Goal: Task Accomplishment & Management: Manage account settings

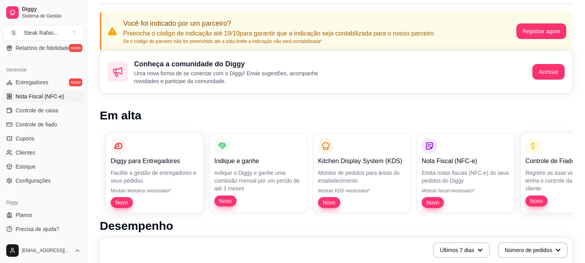
scroll to position [168, 0]
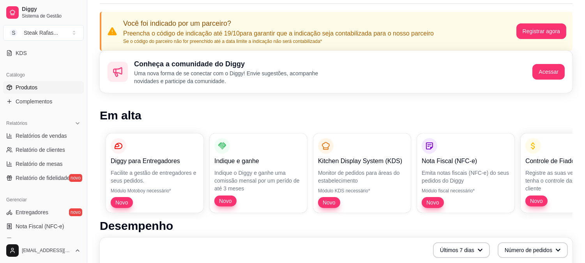
click at [37, 81] on link "Produtos" at bounding box center [43, 87] width 81 height 12
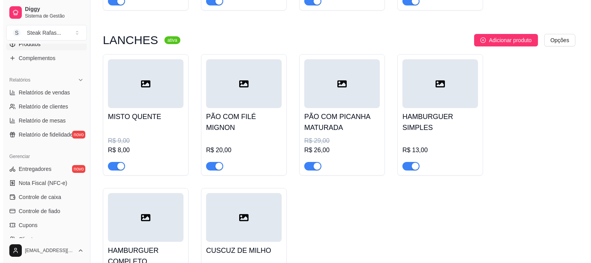
scroll to position [519, 0]
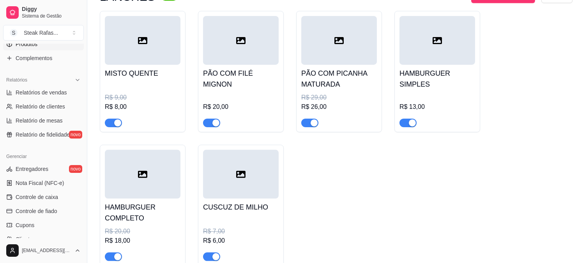
click at [348, 36] on div at bounding box center [339, 40] width 76 height 49
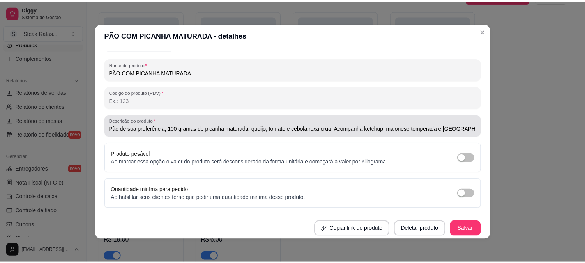
scroll to position [2, 0]
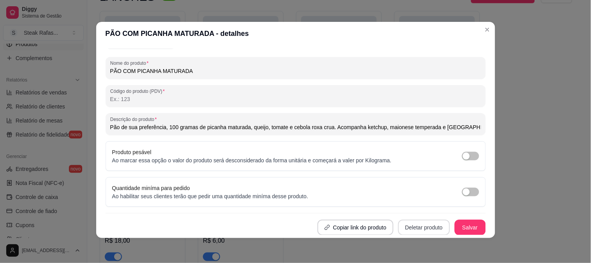
click at [402, 224] on button "Deletar produto" at bounding box center [424, 227] width 52 height 16
click at [402, 203] on button "Confirmar" at bounding box center [416, 205] width 29 height 12
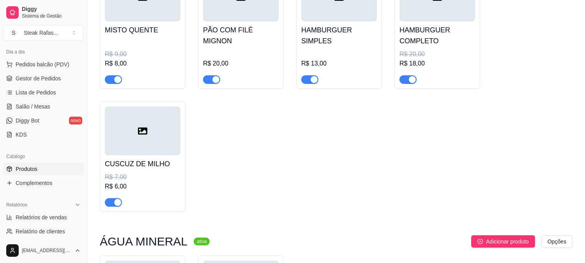
scroll to position [130, 0]
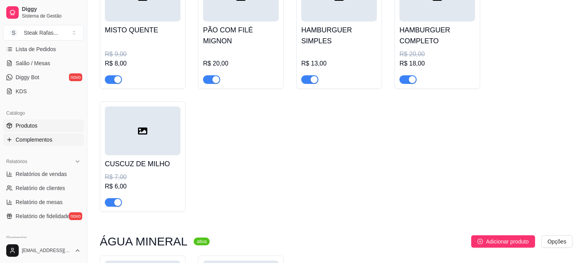
click at [32, 142] on span "Complementos" at bounding box center [34, 140] width 37 height 8
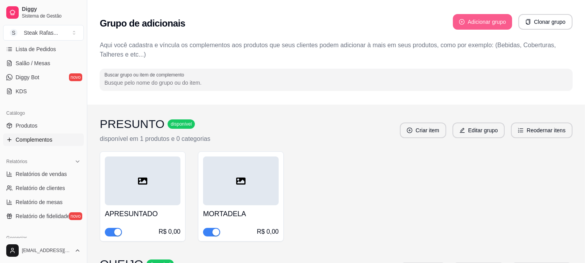
click at [402, 19] on button "Adicionar grupo" at bounding box center [482, 22] width 59 height 16
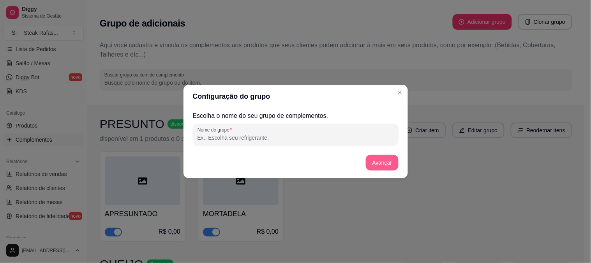
click at [388, 164] on button "Avançar" at bounding box center [382, 163] width 32 height 16
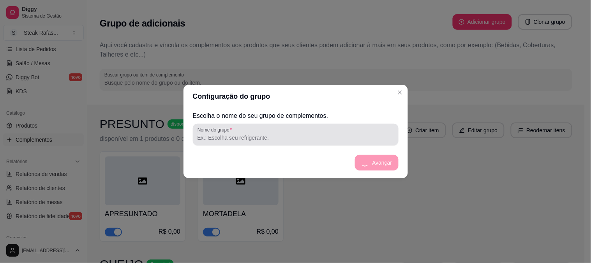
click at [244, 134] on input "Nome do grupo" at bounding box center [295, 138] width 196 height 8
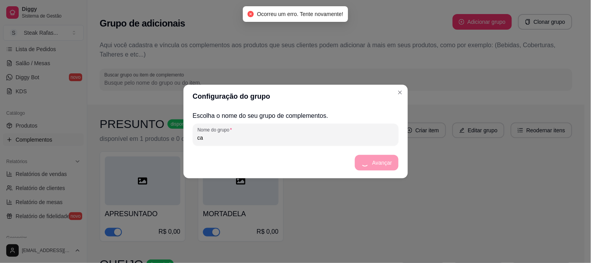
type input "c"
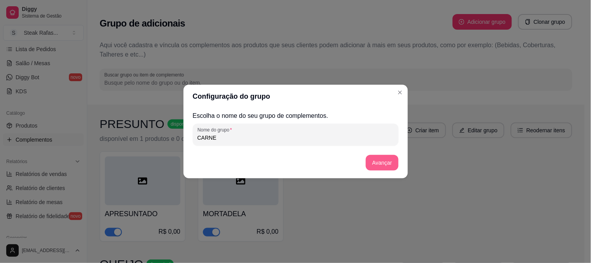
type input "CARNE"
click at [383, 162] on button "Avançar" at bounding box center [382, 163] width 32 height 16
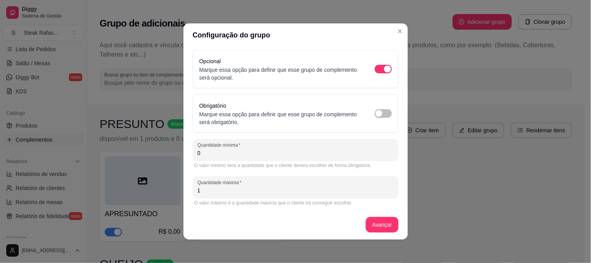
drag, startPoint x: 232, startPoint y: 153, endPoint x: 185, endPoint y: 154, distance: 47.1
click at [206, 154] on input "0" at bounding box center [295, 153] width 196 height 8
drag, startPoint x: 224, startPoint y: 153, endPoint x: 160, endPoint y: 156, distance: 64.3
click at [160, 156] on div "Configuração do grupo Opcional Marque essa opção para definir que esse grupo de…" at bounding box center [295, 131] width 591 height 263
type input "1"
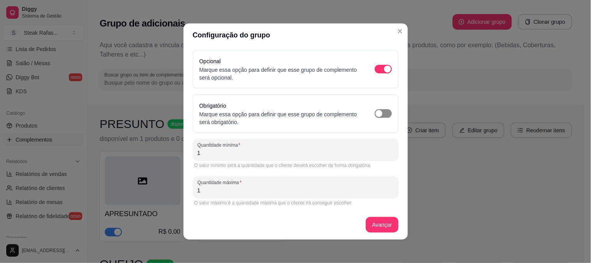
click at [375, 112] on span "button" at bounding box center [383, 113] width 17 height 9
click at [376, 217] on button "Avançar" at bounding box center [383, 224] width 32 height 15
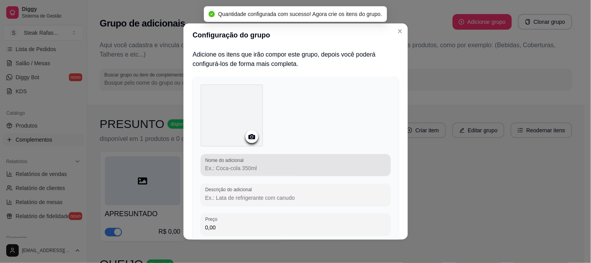
click at [262, 166] on input "Nome do adicional" at bounding box center [295, 168] width 181 height 8
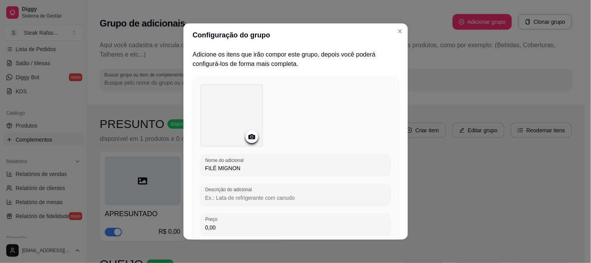
scroll to position [59, 0]
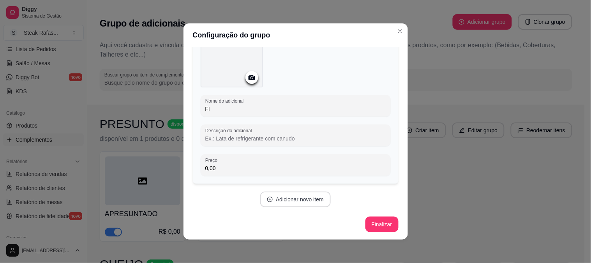
type input "F"
type input "1"
type input "FILÉ MIGNON"
click at [298, 196] on button "Adicionar novo item" at bounding box center [295, 199] width 71 height 16
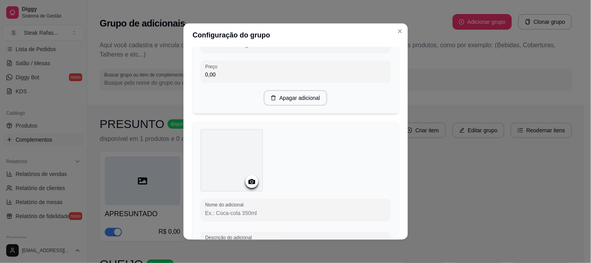
scroll to position [239, 0]
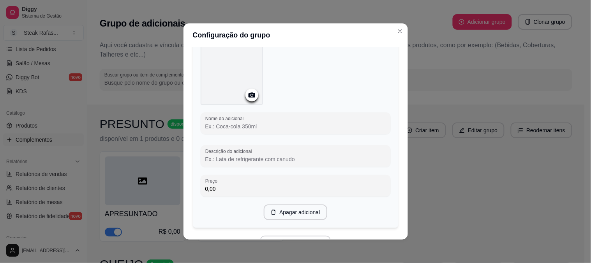
click at [229, 123] on input "Nome do adicional" at bounding box center [295, 126] width 181 height 8
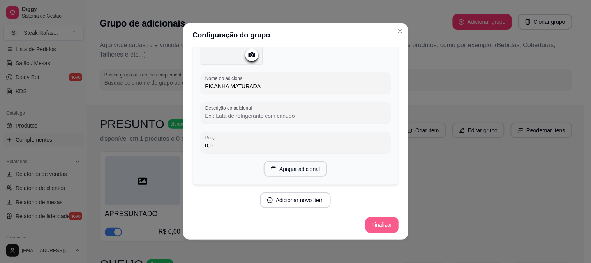
type input "PICANHA MATURADA"
click at [367, 224] on button "Finalizar" at bounding box center [381, 225] width 33 height 16
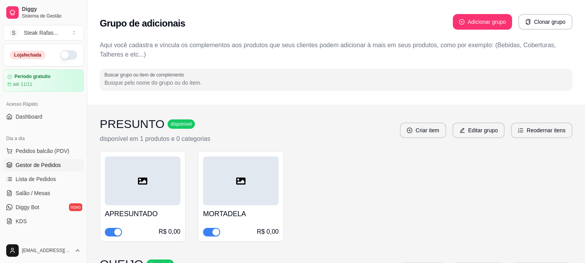
scroll to position [86, 0]
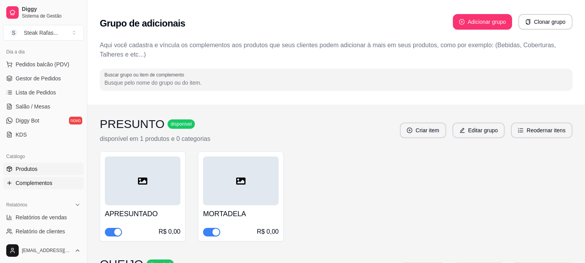
click at [45, 169] on link "Produtos" at bounding box center [43, 168] width 81 height 12
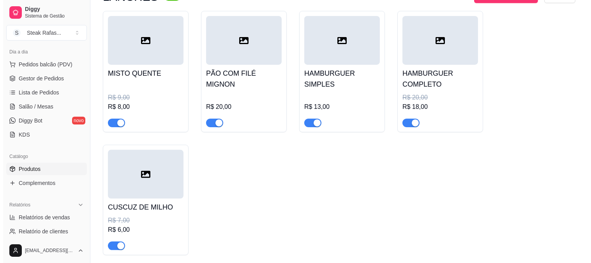
scroll to position [433, 0]
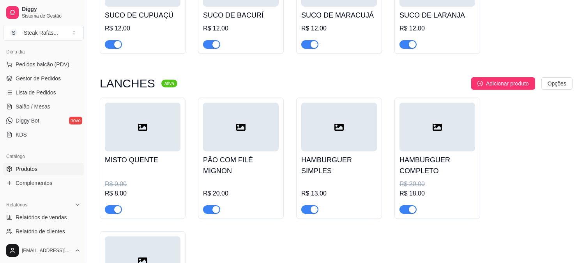
click at [208, 130] on div at bounding box center [241, 126] width 76 height 49
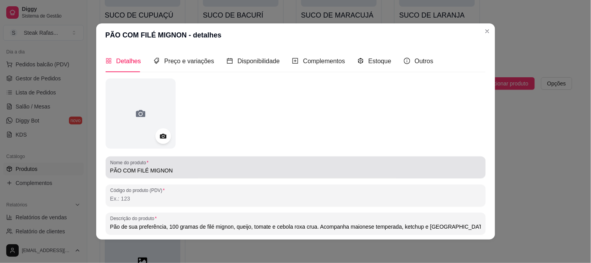
click at [176, 167] on input "PÃO COM FILÉ MIGNON" at bounding box center [295, 170] width 371 height 8
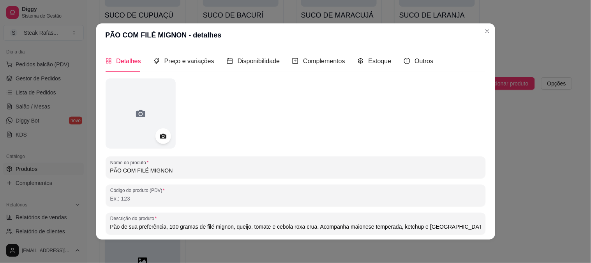
click at [176, 167] on input "PÃO COM FILÉ MIGNON" at bounding box center [295, 170] width 371 height 8
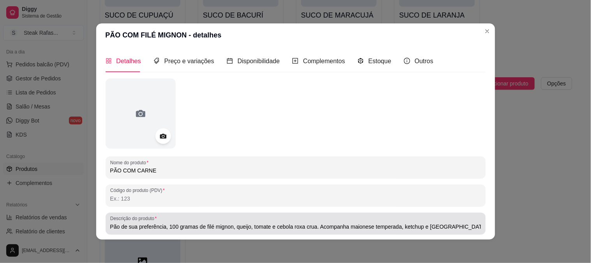
type input "PÃO COM CARNE"
click at [227, 225] on input "Pão de sua preferência, 100 gramas de filé mignon, queijo, tomate e cebola roxa…" at bounding box center [295, 226] width 371 height 8
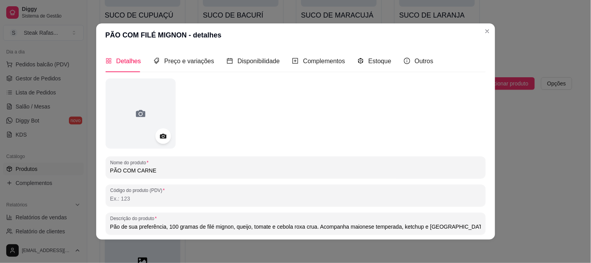
click at [227, 225] on input "Pão de sua preferência, 100 gramas de filé mignon, queijo, tomate e cebola roxa…" at bounding box center [295, 226] width 371 height 8
type input "Pão de sua preferência, 100 gramas de CARNE, queijo, tomate e cebola roxa crua.…"
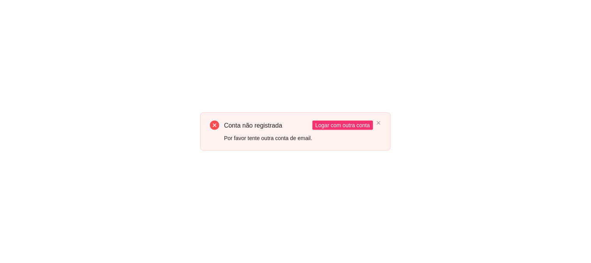
scroll to position [0, 0]
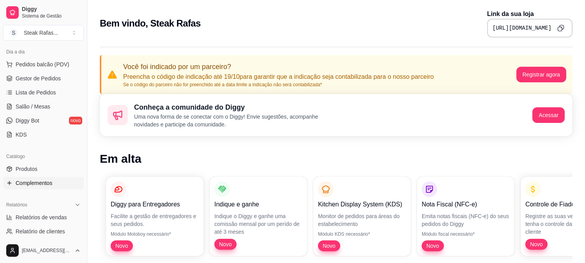
scroll to position [130, 0]
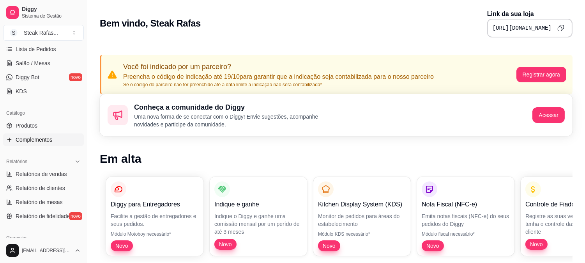
click at [34, 141] on span "Complementos" at bounding box center [34, 140] width 37 height 8
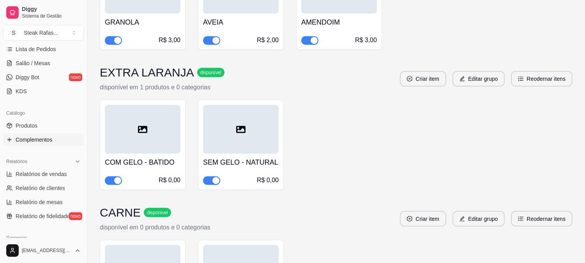
scroll to position [1861, 0]
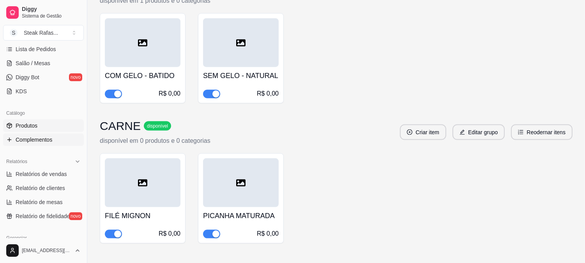
click at [30, 119] on link "Produtos" at bounding box center [43, 125] width 81 height 12
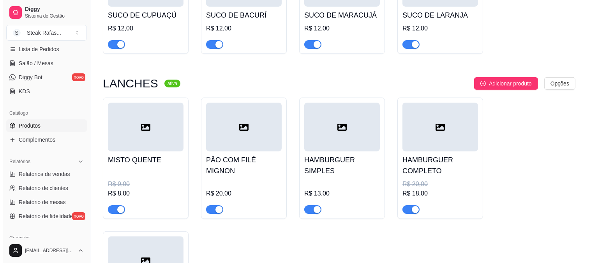
scroll to position [476, 0]
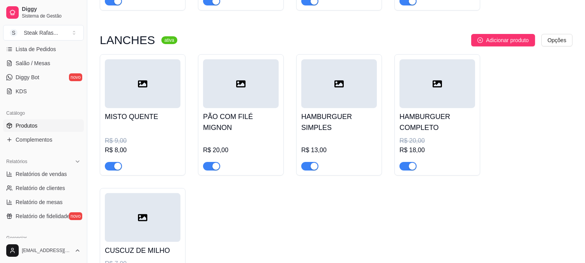
click at [261, 111] on h4 "PÃO COM FILÉ MIGNON" at bounding box center [241, 122] width 76 height 22
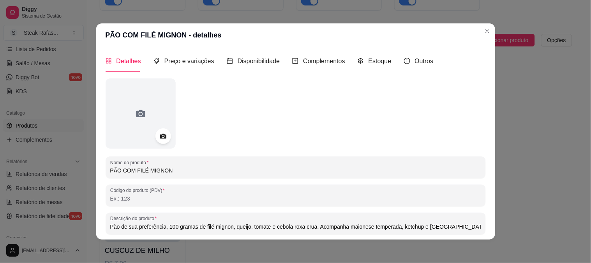
scroll to position [43, 0]
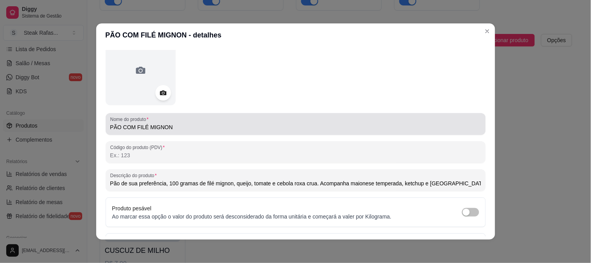
click at [196, 129] on input "PÃO COM FILÉ MIGNON" at bounding box center [295, 127] width 371 height 8
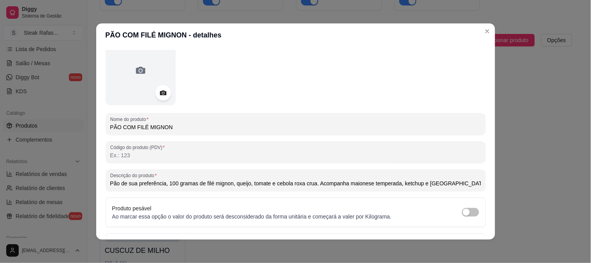
click at [196, 129] on input "PÃO COM FILÉ MIGNON" at bounding box center [295, 127] width 371 height 8
click at [200, 122] on div "PÃO COM FILÉ MIGNON" at bounding box center [295, 124] width 371 height 16
click at [200, 125] on input "PÃO COM FILÉ MIGNON" at bounding box center [295, 127] width 371 height 8
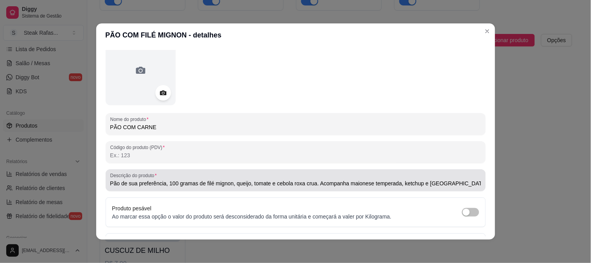
type input "PÃO COM CARNE"
click at [228, 183] on input "Pão de sua preferência, 100 gramas de filé mignon, queijo, tomate e cebola roxa…" at bounding box center [295, 183] width 371 height 8
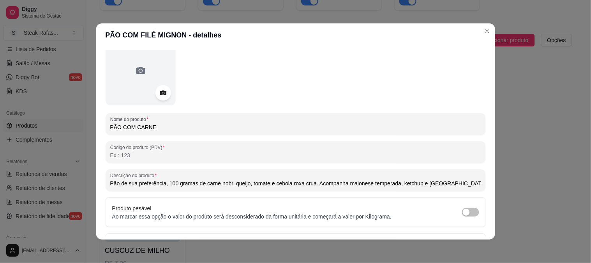
type input "Pão de sua preferência, 100 gramas de carne nobre, queijo, tomate e cebola roxa…"
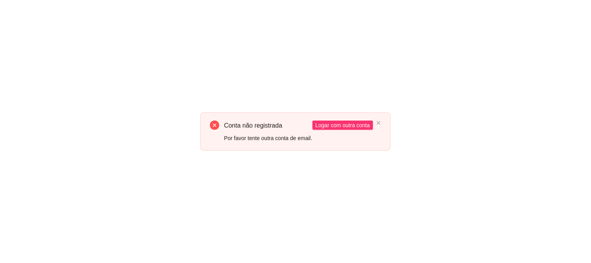
scroll to position [0, 0]
click at [137, 34] on div "Conta não registrada Por favor tente outra conta de email. Logar com outra conta" at bounding box center [295, 131] width 591 height 263
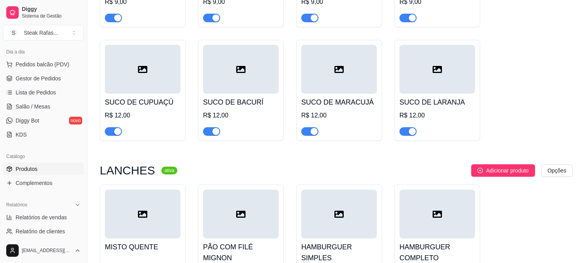
scroll to position [433, 0]
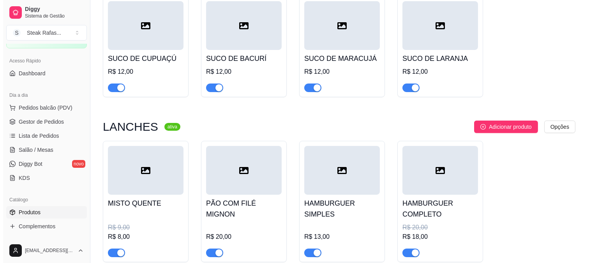
scroll to position [476, 0]
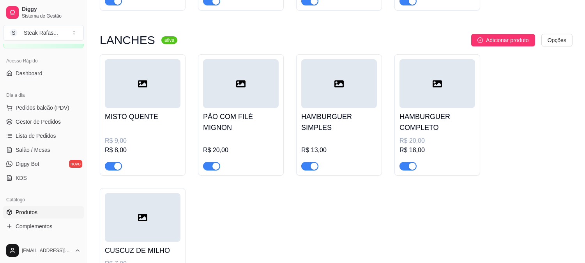
click at [227, 111] on h4 "PÃO COM FILÉ MIGNON" at bounding box center [241, 122] width 76 height 22
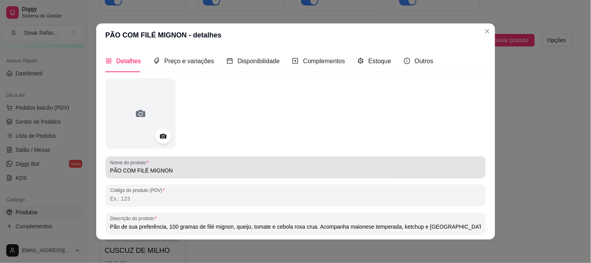
click at [169, 168] on input "PÃO COM FILÉ MIGNON" at bounding box center [295, 170] width 371 height 8
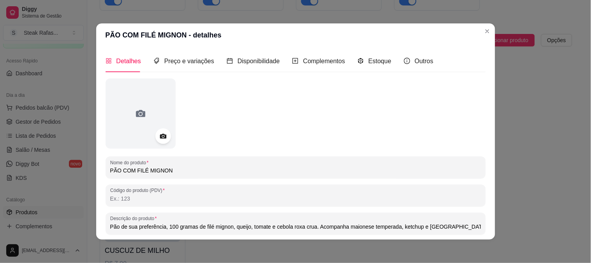
click at [169, 168] on input "PÃO COM FILÉ MIGNON" at bounding box center [295, 170] width 371 height 8
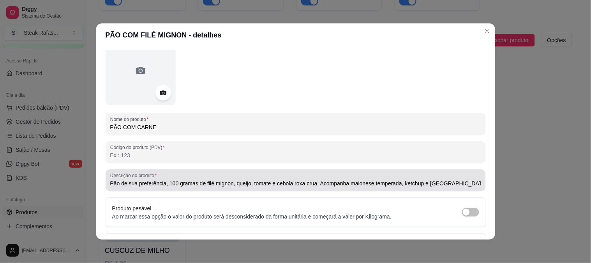
type input "PÃO COM CARNE"
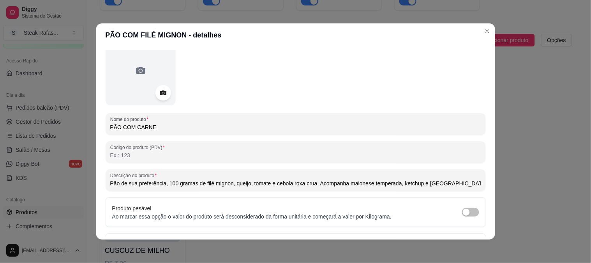
click at [228, 182] on input "Pão de sua preferência, 100 gramas de filé mignon, queijo, tomate e cebola roxa…" at bounding box center [295, 183] width 371 height 8
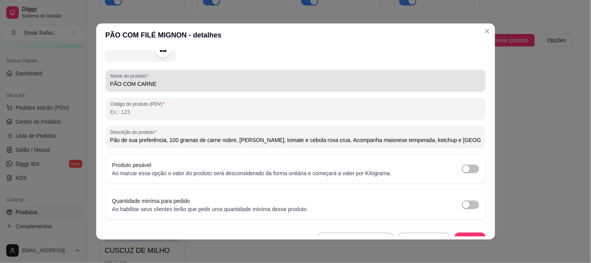
scroll to position [98, 0]
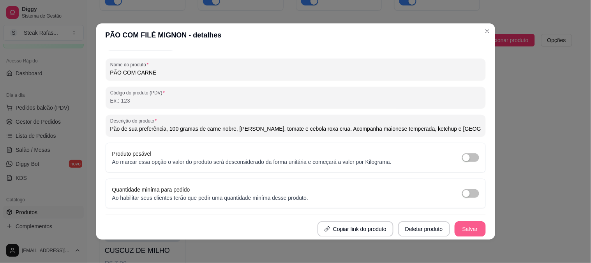
type input "Pão de sua preferência, 100 gramas de carne nobre, queijo, tomate e cebola roxa…"
click at [465, 222] on button "Salvar" at bounding box center [470, 229] width 31 height 16
click at [462, 232] on button "Salvar" at bounding box center [470, 229] width 31 height 16
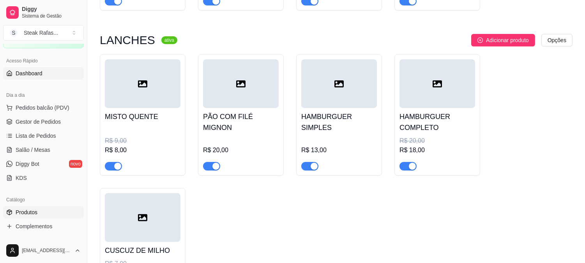
scroll to position [0, 0]
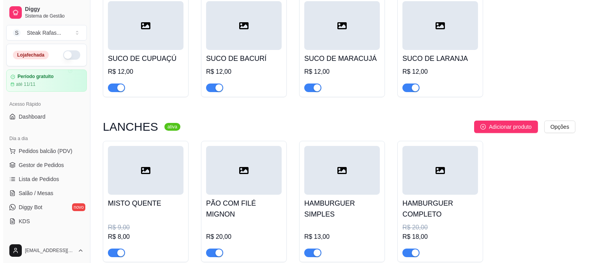
scroll to position [519, 0]
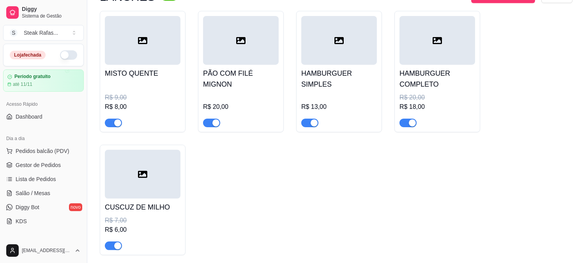
click at [248, 49] on div at bounding box center [241, 40] width 76 height 49
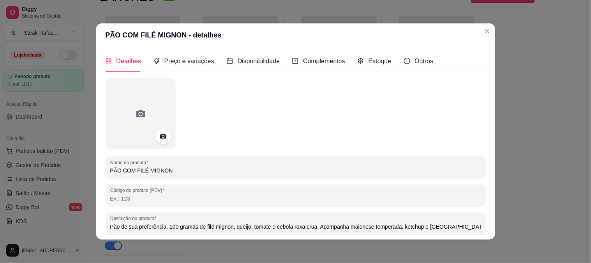
scroll to position [43, 0]
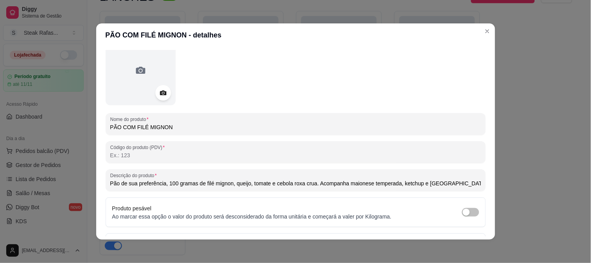
click at [196, 129] on input "PÃO COM FILÉ MIGNON" at bounding box center [295, 127] width 371 height 8
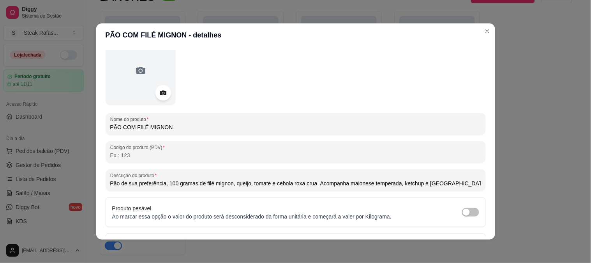
click at [177, 126] on input "PÃO COM FILÉ MIGNON" at bounding box center [295, 127] width 371 height 8
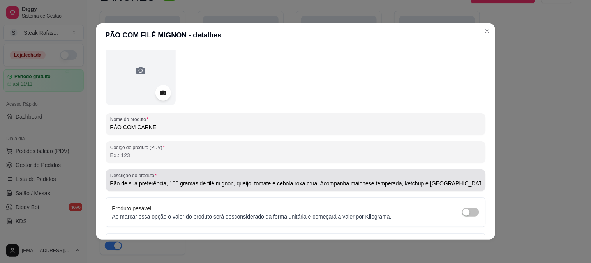
type input "PÃO COM CARNE"
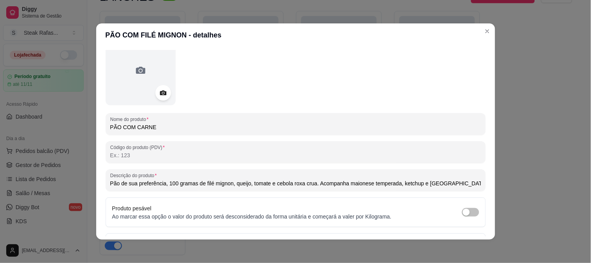
click at [227, 182] on input "Pão de sua preferência, 100 gramas de filé mignon, queijo, tomate e cebola roxa…" at bounding box center [295, 183] width 371 height 8
click at [225, 182] on input "Pão de sua preferência, 100 gramas de filé mignon, queijo, tomate e cebola roxa…" at bounding box center [295, 183] width 371 height 8
drag, startPoint x: 228, startPoint y: 183, endPoint x: 201, endPoint y: 182, distance: 26.9
click at [201, 182] on input "Pão de sua preferência, 100 gramas de filé mignon, queijo, tomate e cebola roxa…" at bounding box center [295, 183] width 371 height 8
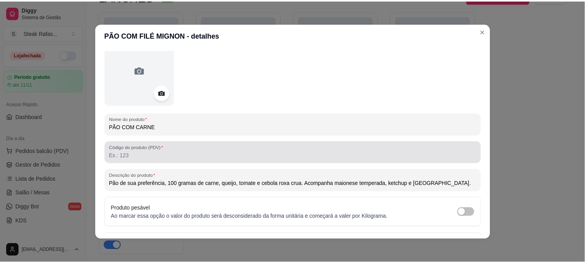
scroll to position [98, 0]
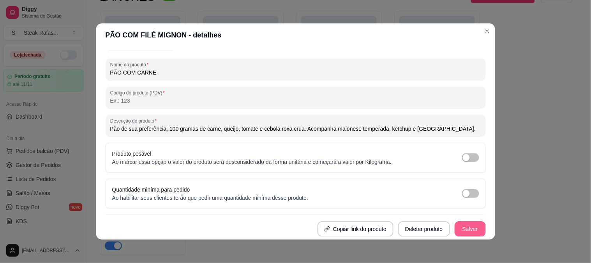
type input "Pão de sua preferência, 100 gramas de carne, queijo, tomate e cebola roxa crua.…"
click at [458, 221] on div "Copiar link do produto Deletar produto Salvar" at bounding box center [296, 229] width 380 height 16
click at [457, 229] on button "Salvar" at bounding box center [470, 229] width 31 height 16
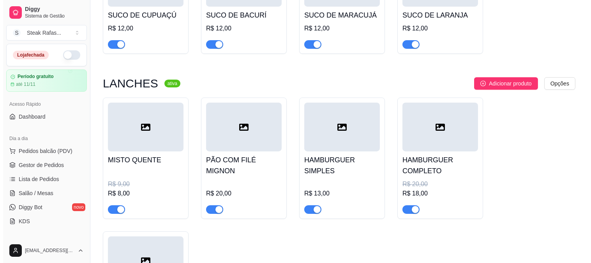
scroll to position [476, 0]
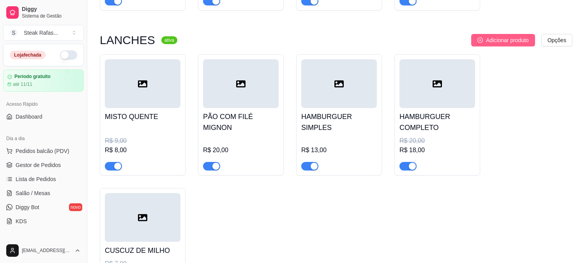
click at [501, 36] on span "Adicionar produto" at bounding box center [507, 40] width 43 height 9
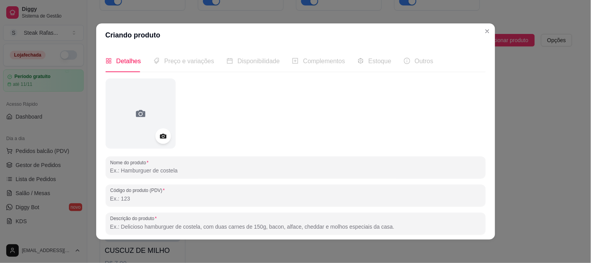
click at [172, 166] on input "Nome do produto" at bounding box center [295, 170] width 371 height 8
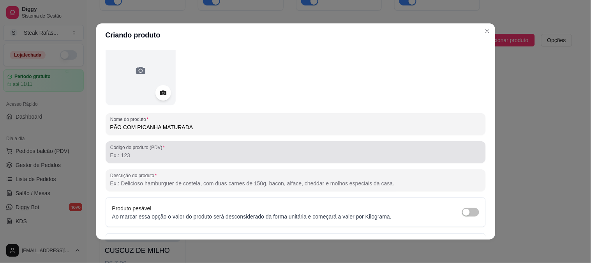
scroll to position [86, 0]
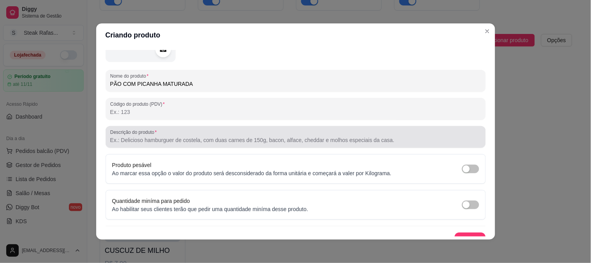
type input "PÃO COM PICANHA MATURADA"
click at [155, 134] on label "Descrição do produto" at bounding box center [134, 132] width 49 height 7
click at [155, 136] on input "Descrição do produto" at bounding box center [295, 140] width 371 height 8
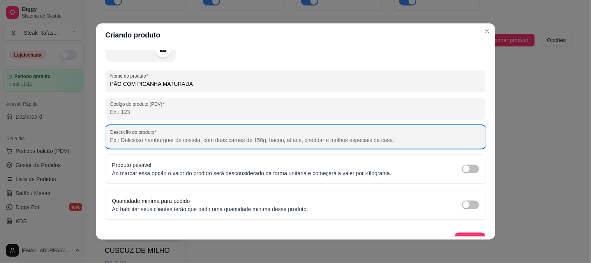
scroll to position [98, 0]
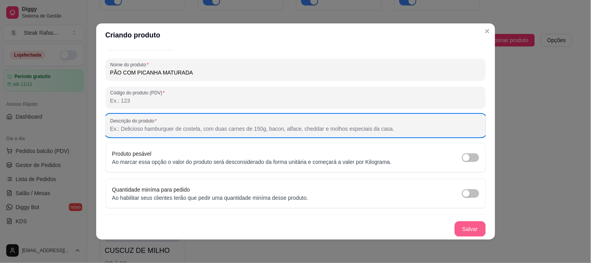
click at [455, 231] on button "Salvar" at bounding box center [470, 229] width 31 height 16
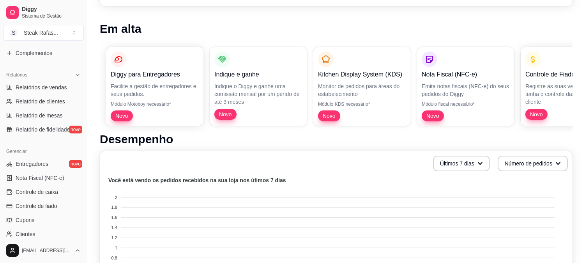
scroll to position [130, 0]
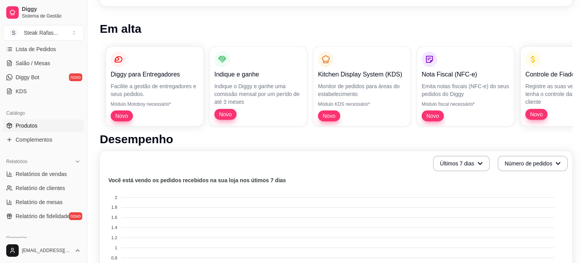
click at [47, 121] on link "Produtos" at bounding box center [43, 125] width 81 height 12
click at [45, 123] on link "Produtos" at bounding box center [43, 125] width 81 height 12
click at [28, 127] on span "Produtos" at bounding box center [27, 126] width 22 height 8
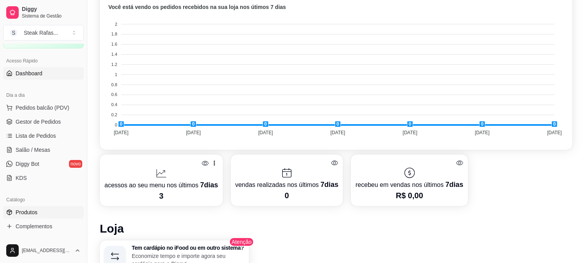
scroll to position [86, 0]
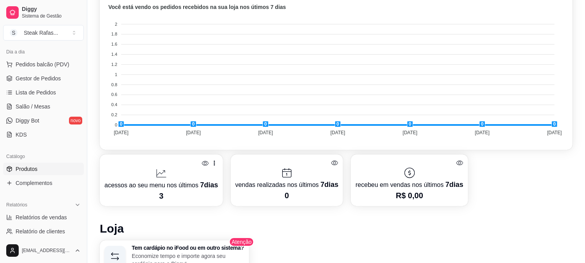
click at [26, 164] on link "Produtos" at bounding box center [43, 168] width 81 height 12
click at [26, 167] on span "Produtos" at bounding box center [27, 169] width 22 height 8
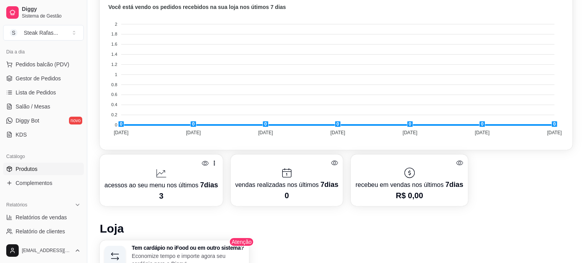
click at [26, 167] on span "Produtos" at bounding box center [27, 169] width 22 height 8
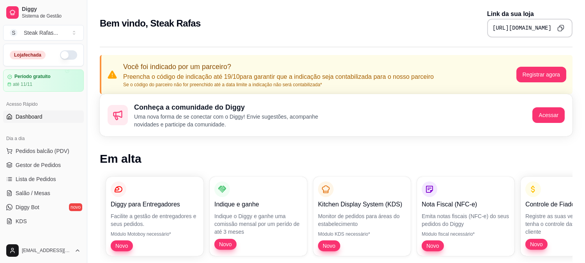
scroll to position [86, 0]
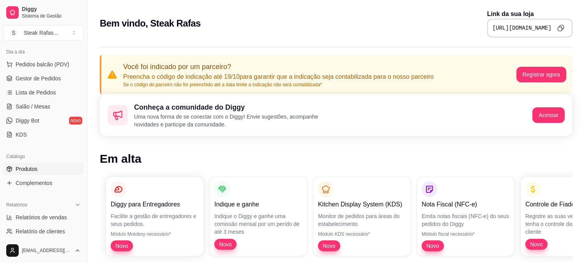
click at [51, 171] on link "Produtos" at bounding box center [43, 168] width 81 height 12
click at [41, 166] on link "Produtos" at bounding box center [43, 168] width 81 height 12
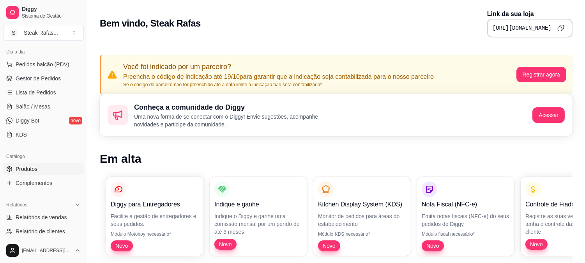
click at [41, 166] on link "Produtos" at bounding box center [43, 168] width 81 height 12
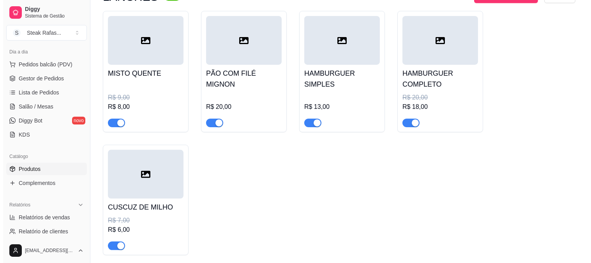
scroll to position [476, 0]
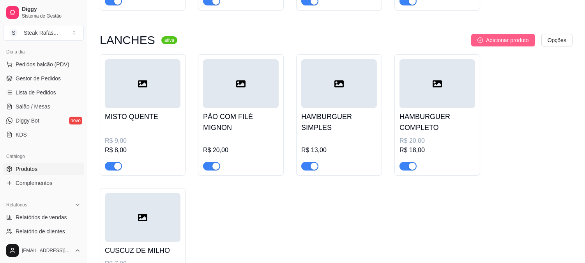
click at [509, 36] on button "Adicionar produto" at bounding box center [503, 40] width 64 height 12
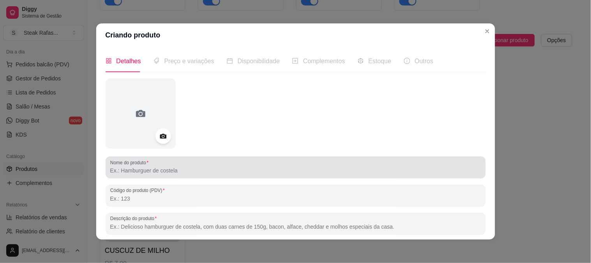
click at [184, 165] on div at bounding box center [295, 167] width 371 height 16
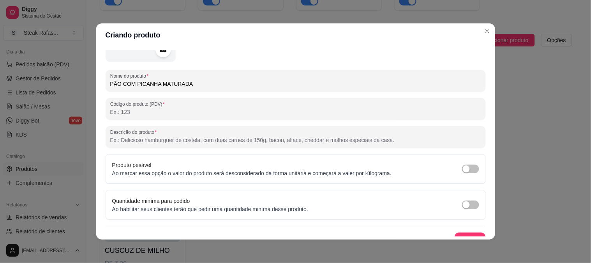
scroll to position [98, 0]
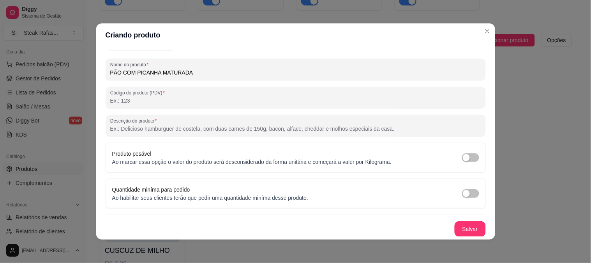
type input "PÃO COM PICANHA MATURADA"
click at [457, 230] on button "Salvar" at bounding box center [470, 228] width 30 height 15
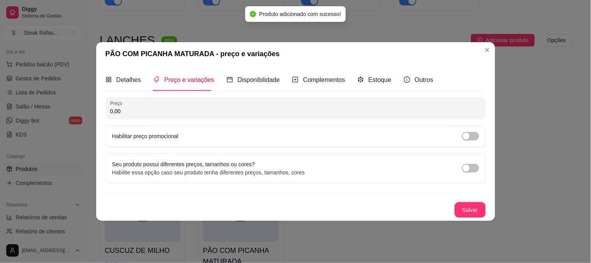
scroll to position [0, 0]
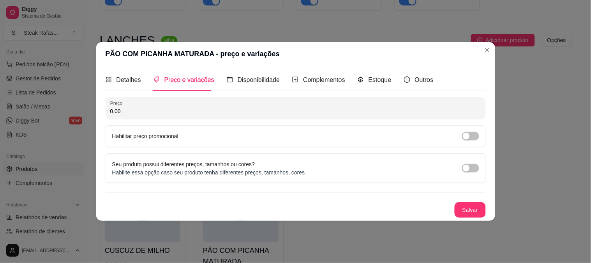
drag, startPoint x: 138, startPoint y: 112, endPoint x: 95, endPoint y: 108, distance: 42.6
click at [95, 108] on div "PÃO COM PICANHA MATURADA - preço e variações Detalhes Preço e variações Disponi…" at bounding box center [295, 131] width 591 height 263
type input "25,00"
click at [467, 136] on div "button" at bounding box center [466, 135] width 7 height 7
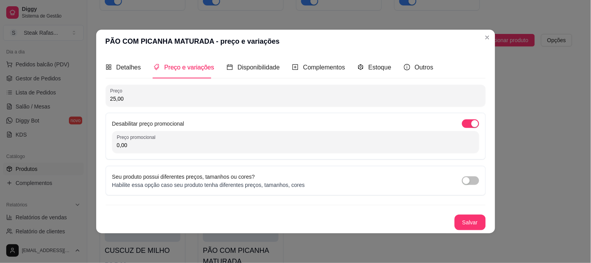
drag, startPoint x: 221, startPoint y: 145, endPoint x: 49, endPoint y: 143, distance: 172.2
click at [49, 143] on div "PÃO COM PICANHA MATURADA - preço e variações Detalhes Preço e variações Disponi…" at bounding box center [295, 131] width 591 height 263
type input "22,00"
click at [476, 225] on button "Salvar" at bounding box center [470, 222] width 31 height 16
click at [328, 65] on span "Complementos" at bounding box center [324, 67] width 42 height 7
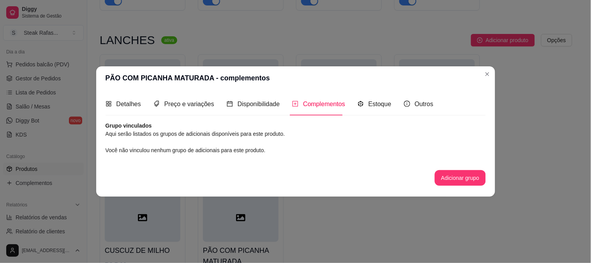
click at [462, 187] on div "Nome do produto PÃO COM PICANHA MATURADA Código do produto (PDV) Descrição do p…" at bounding box center [296, 158] width 380 height 72
click at [462, 173] on button "Adicionar grupo" at bounding box center [459, 177] width 49 height 15
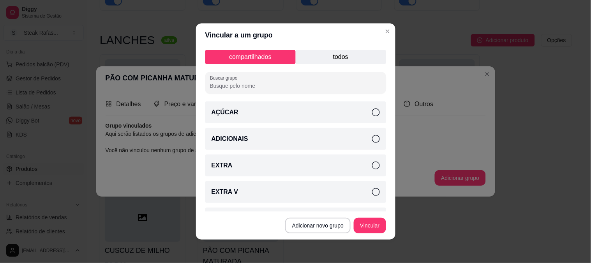
click at [340, 58] on p "todos" at bounding box center [341, 57] width 90 height 14
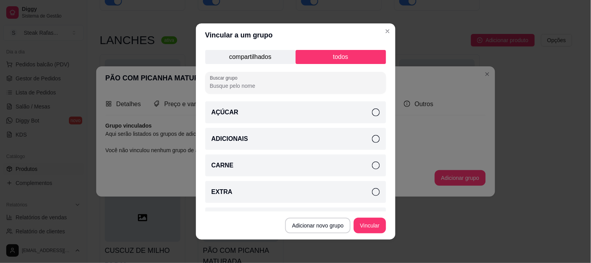
click at [372, 137] on icon at bounding box center [376, 139] width 8 height 8
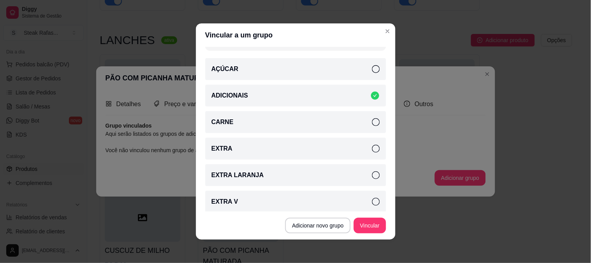
click at [372, 123] on icon at bounding box center [376, 122] width 8 height 8
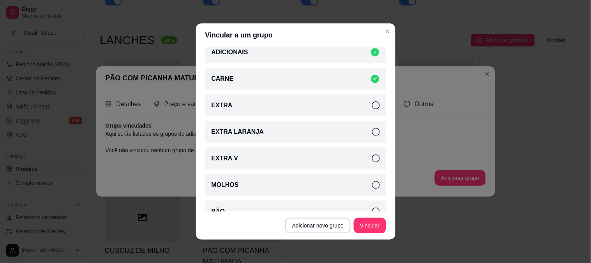
scroll to position [130, 0]
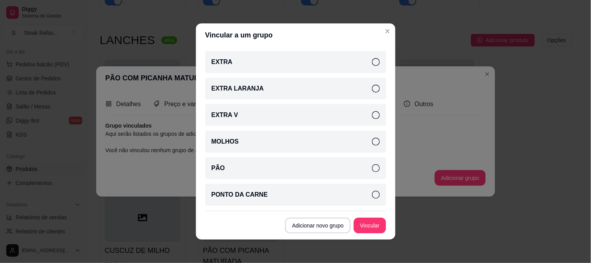
click at [372, 141] on icon at bounding box center [376, 142] width 8 height 8
click at [372, 168] on icon at bounding box center [376, 168] width 8 height 8
click at [372, 191] on icon at bounding box center [376, 194] width 8 height 8
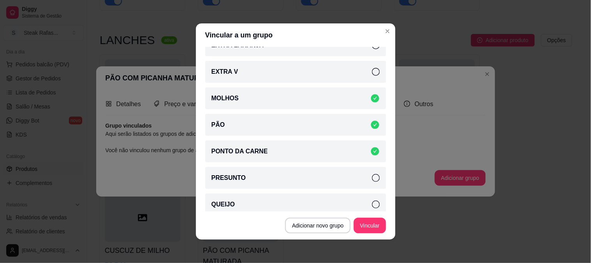
scroll to position [180, 0]
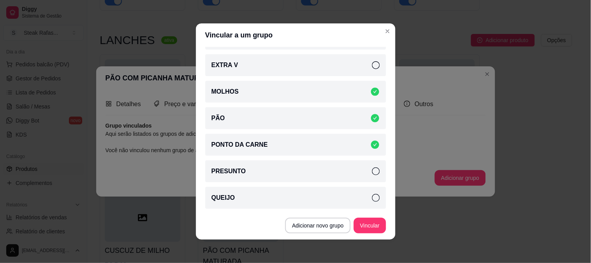
click at [370, 198] on div "QUEIJO" at bounding box center [295, 198] width 181 height 22
click at [367, 227] on button "Vincular" at bounding box center [370, 225] width 32 height 16
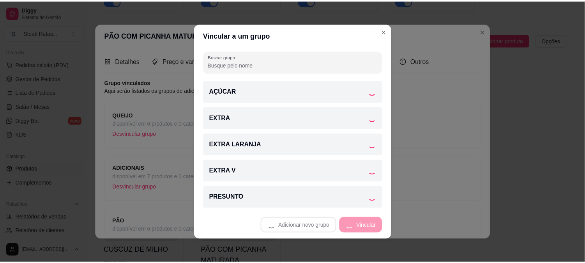
scroll to position [21, 0]
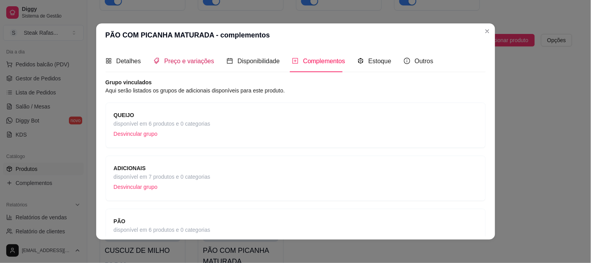
click at [189, 64] on span "Preço e variações" at bounding box center [189, 61] width 50 height 7
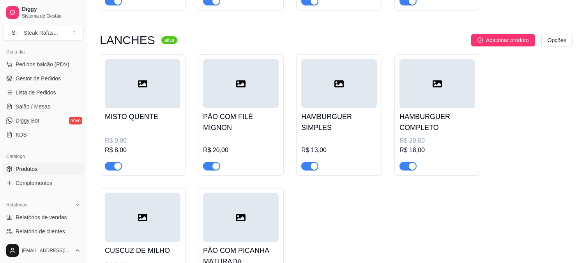
scroll to position [562, 0]
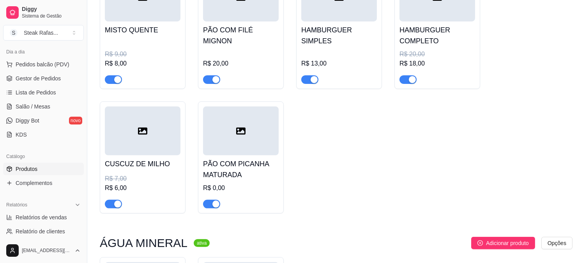
click at [250, 138] on div at bounding box center [241, 130] width 76 height 49
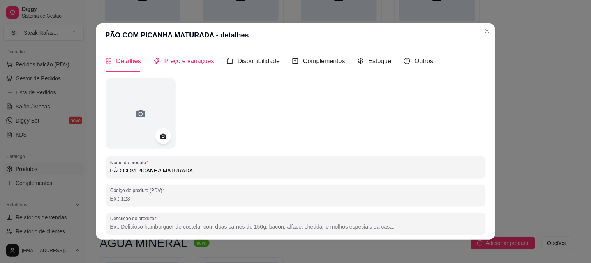
click at [189, 62] on span "Preço e variações" at bounding box center [189, 61] width 50 height 7
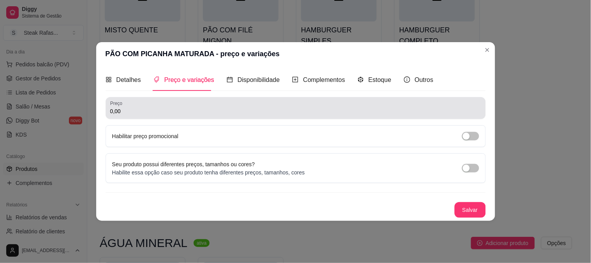
click at [133, 113] on input "0,00" at bounding box center [295, 111] width 371 height 8
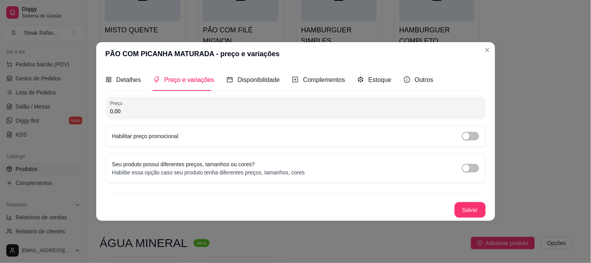
click at [133, 113] on input "0,00" at bounding box center [295, 111] width 371 height 8
type input "25,00"
click at [474, 138] on span "button" at bounding box center [470, 136] width 17 height 9
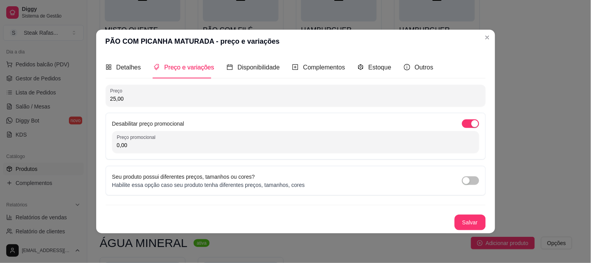
click at [248, 145] on input "0,00" at bounding box center [296, 145] width 358 height 8
type input "22,00"
click at [478, 223] on button "Salvar" at bounding box center [470, 222] width 31 height 16
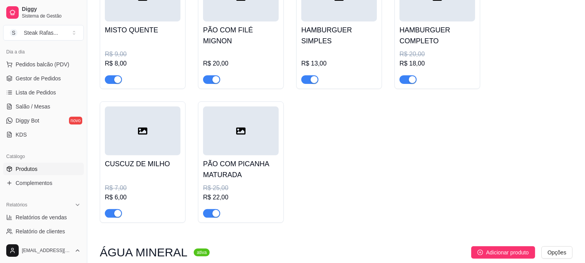
click at [404, 129] on div "MISTO QUENTE R$ 9,00 R$ 8,00 PÃO COM FILÉ MIGNON R$ 20,00 HAMBURGUER SIMPLES R$…" at bounding box center [336, 95] width 472 height 255
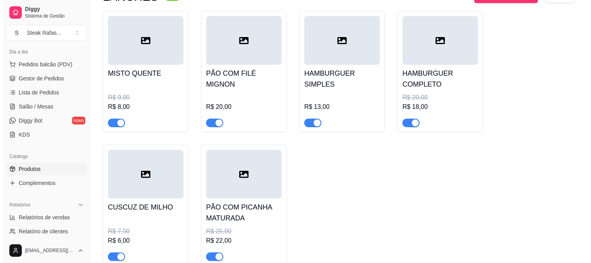
scroll to position [476, 0]
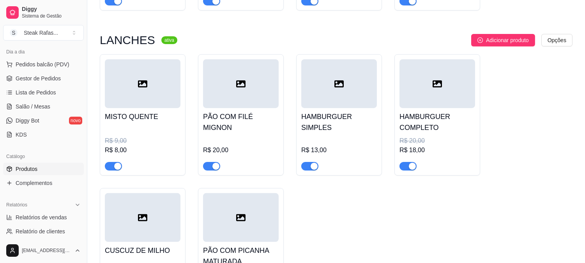
click at [430, 82] on div at bounding box center [437, 83] width 76 height 49
click at [313, 71] on div at bounding box center [339, 83] width 76 height 49
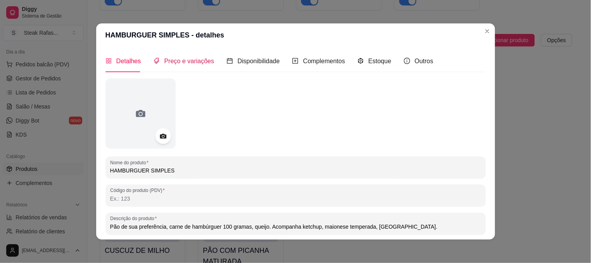
click at [204, 60] on span "Preço e variações" at bounding box center [189, 61] width 50 height 7
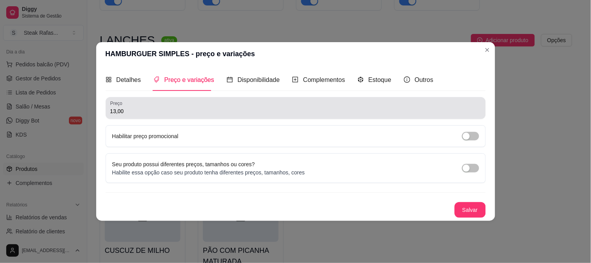
click at [169, 109] on input "13,00" at bounding box center [295, 111] width 371 height 8
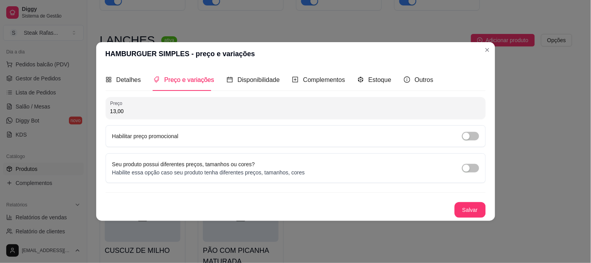
click at [169, 109] on input "13,00" at bounding box center [295, 111] width 371 height 8
type input "12,00"
click at [465, 134] on div "button" at bounding box center [466, 135] width 7 height 7
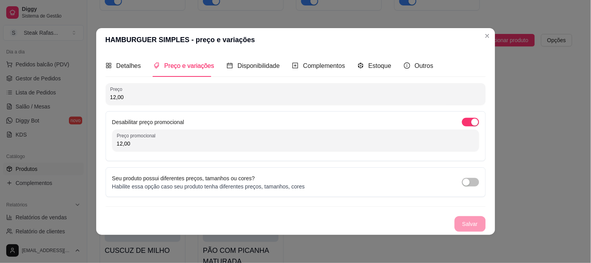
click at [135, 144] on input "12,00" at bounding box center [296, 143] width 358 height 8
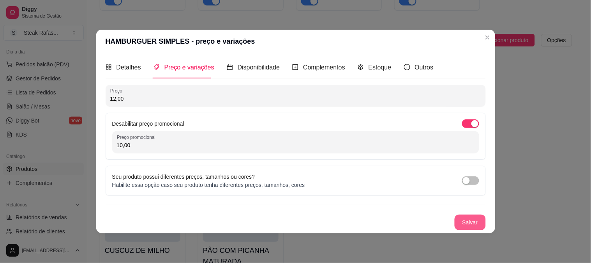
type input "10,00"
click at [481, 223] on button "Salvar" at bounding box center [470, 222] width 31 height 16
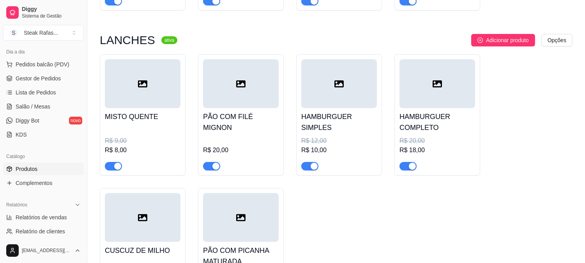
click at [417, 86] on div at bounding box center [437, 83] width 76 height 49
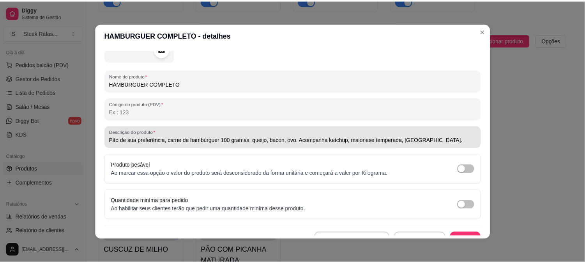
scroll to position [0, 0]
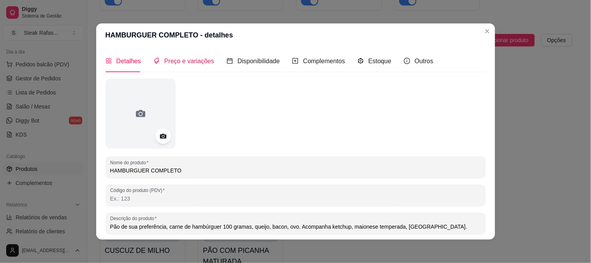
click at [176, 63] on span "Preço e variações" at bounding box center [189, 61] width 50 height 7
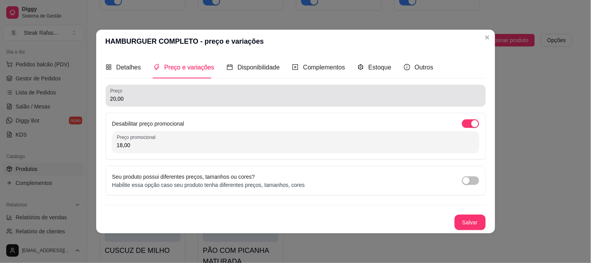
click at [136, 97] on input "20,00" at bounding box center [295, 99] width 371 height 8
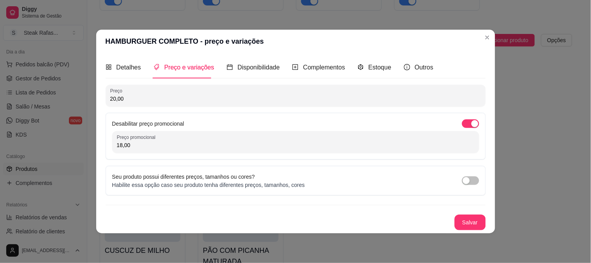
click at [136, 97] on input "20,00" at bounding box center [295, 99] width 371 height 8
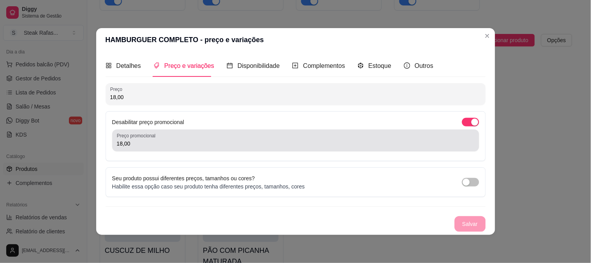
type input "18,00"
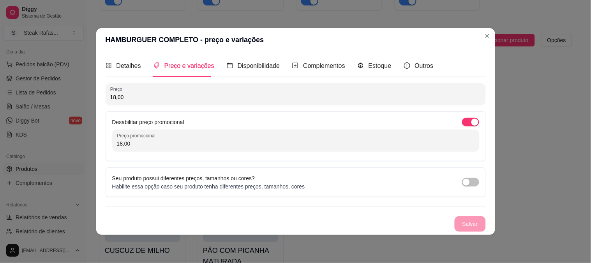
click at [142, 145] on input "18,00" at bounding box center [296, 143] width 358 height 8
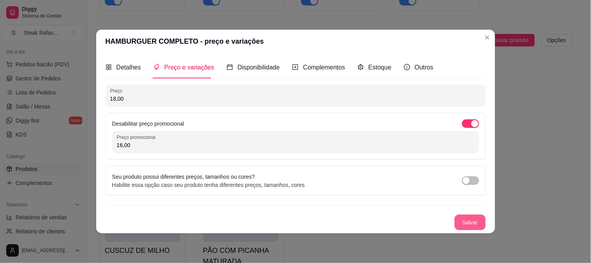
type input "16,00"
click at [465, 220] on button "Salvar" at bounding box center [470, 222] width 31 height 16
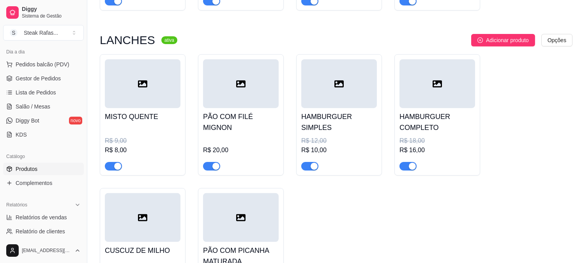
click at [360, 188] on div "MISTO QUENTE R$ 9,00 R$ 8,00 PÃO COM FILÉ MIGNON R$ 20,00 HAMBURGUER SIMPLES R$…" at bounding box center [336, 181] width 472 height 255
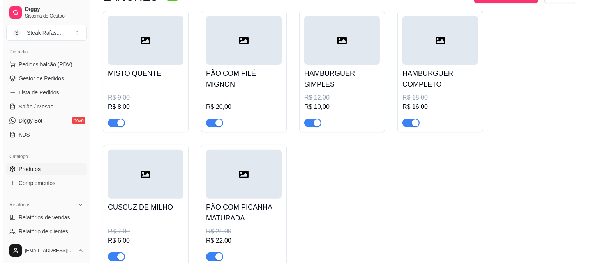
scroll to position [476, 0]
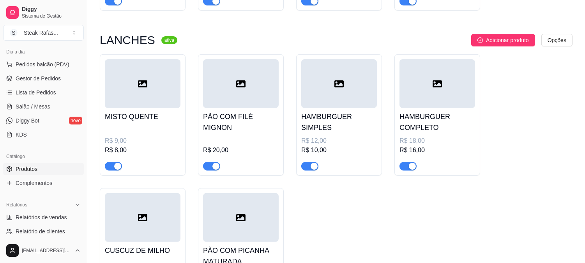
click at [439, 108] on div "HAMBURGUER COMPLETO R$ 18,00 R$ 16,00" at bounding box center [437, 139] width 76 height 62
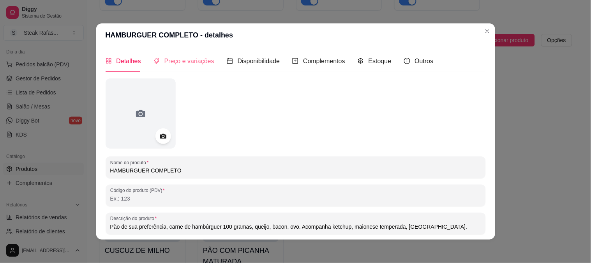
click at [189, 68] on div "Preço e variações" at bounding box center [183, 61] width 61 height 22
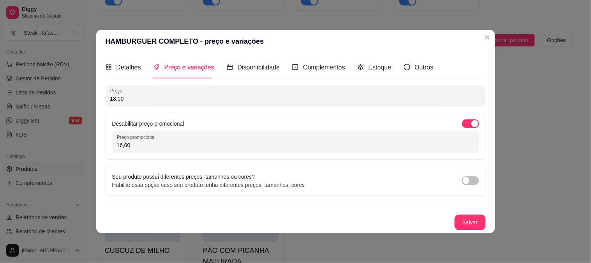
drag, startPoint x: 146, startPoint y: 99, endPoint x: 97, endPoint y: 97, distance: 48.8
click at [97, 97] on div "Detalhes Preço e variações Disponibilidade Complementos Estoque Outros Nome do …" at bounding box center [295, 143] width 399 height 180
type input "19,00"
click at [472, 219] on button "Salvar" at bounding box center [470, 222] width 30 height 15
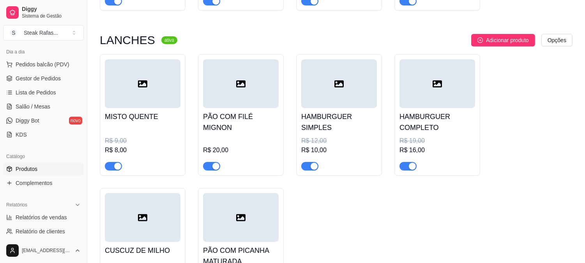
click at [318, 83] on div at bounding box center [339, 83] width 76 height 49
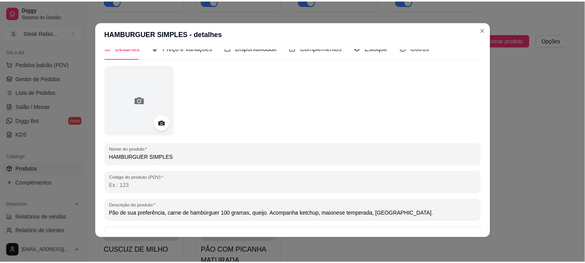
scroll to position [0, 0]
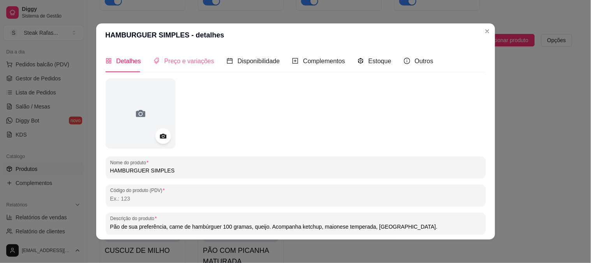
click at [191, 66] on div "Preço e variações" at bounding box center [183, 61] width 61 height 22
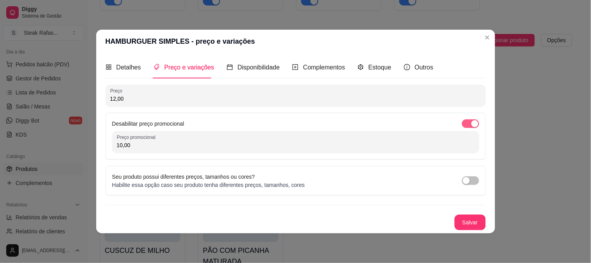
click at [469, 124] on span "button" at bounding box center [470, 123] width 17 height 9
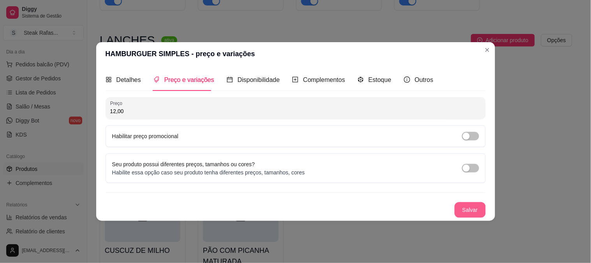
click at [469, 208] on button "Salvar" at bounding box center [470, 210] width 31 height 16
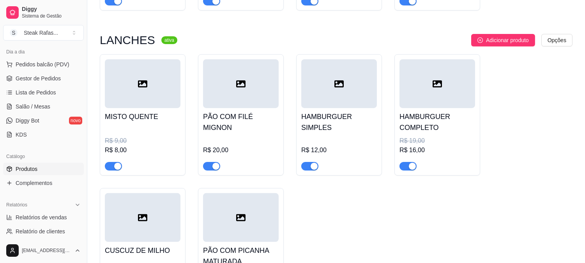
click at [437, 86] on div at bounding box center [437, 83] width 76 height 49
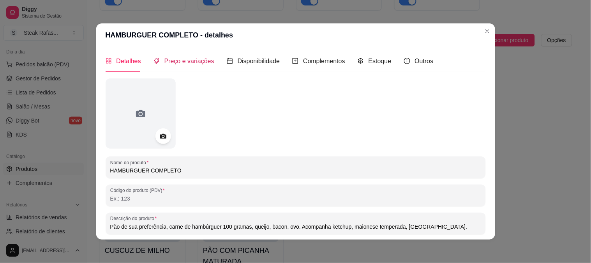
click at [188, 62] on span "Preço e variações" at bounding box center [189, 61] width 50 height 7
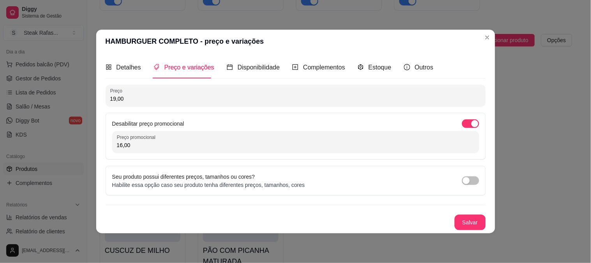
click at [470, 118] on div "Desabilitar preço promocional Preço promocional 16,00" at bounding box center [296, 136] width 380 height 47
click at [471, 121] on div "button" at bounding box center [474, 123] width 7 height 7
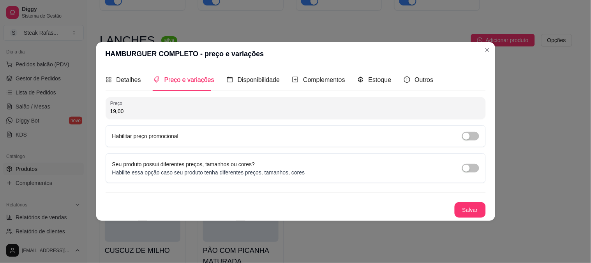
click at [469, 201] on div "Preço 19,00 Habilitar preço promocional Seu produto possui diferentes preços, t…" at bounding box center [296, 157] width 380 height 120
click at [457, 205] on button "Salvar" at bounding box center [470, 210] width 31 height 16
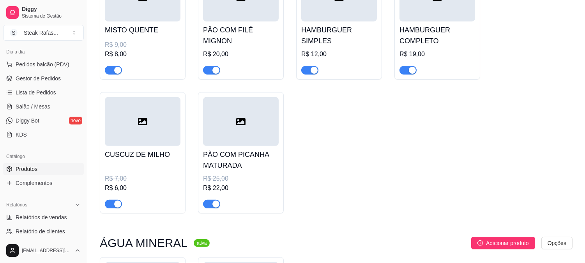
scroll to position [519, 0]
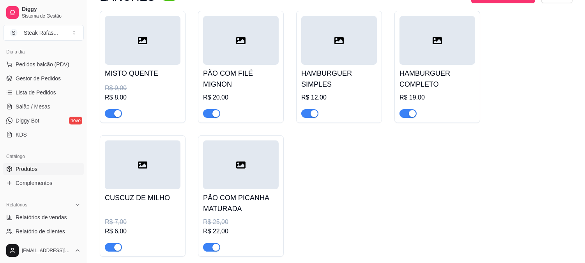
click at [246, 149] on div at bounding box center [241, 164] width 76 height 49
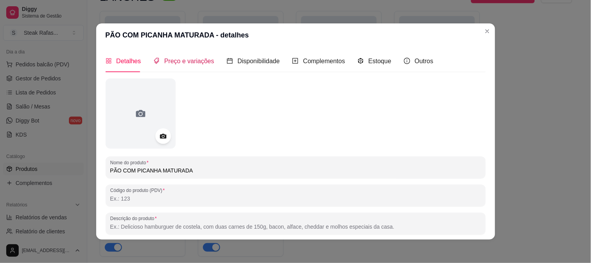
click at [201, 61] on span "Preço e variações" at bounding box center [189, 61] width 50 height 7
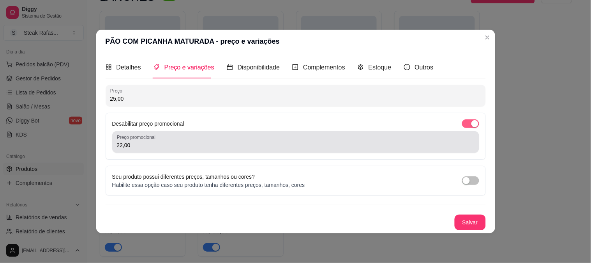
click at [469, 126] on span "button" at bounding box center [470, 123] width 17 height 9
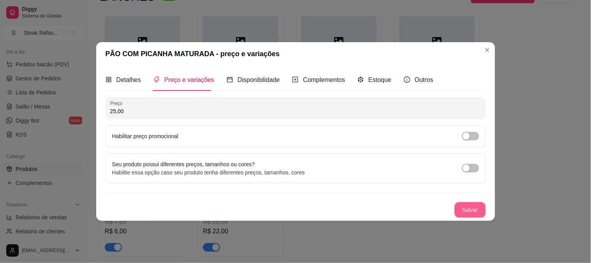
click at [466, 210] on button "Salvar" at bounding box center [470, 210] width 31 height 16
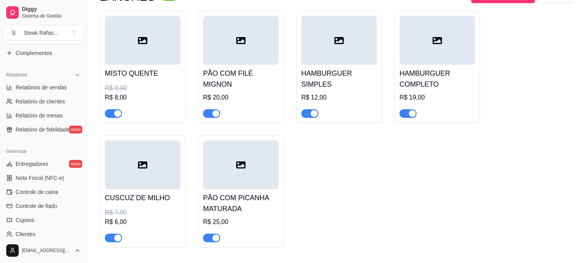
scroll to position [259, 0]
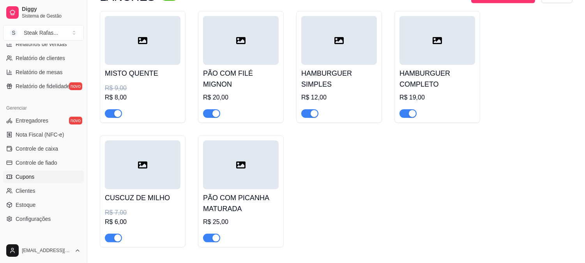
click at [38, 175] on link "Cupons" at bounding box center [43, 176] width 81 height 12
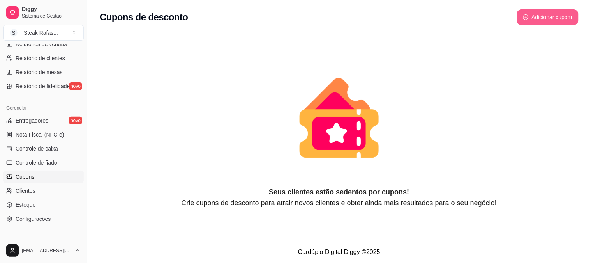
click at [547, 20] on button "Adicionar cupom" at bounding box center [548, 17] width 62 height 16
select select "FIXED_VALUE"
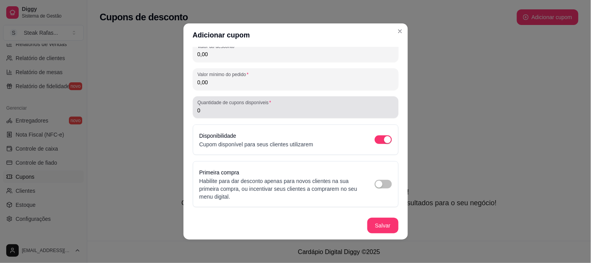
scroll to position [118, 0]
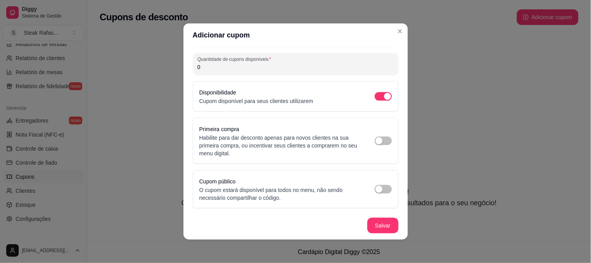
drag, startPoint x: 377, startPoint y: 143, endPoint x: 374, endPoint y: 147, distance: 5.4
click at [375, 143] on span "button" at bounding box center [383, 140] width 17 height 9
drag, startPoint x: 382, startPoint y: 142, endPoint x: 376, endPoint y: 141, distance: 6.2
click at [379, 141] on div "Primeira compra Habilite para dar desconto apenas para novos clientes na sua pr…" at bounding box center [296, 141] width 206 height 46
click at [384, 141] on div "button" at bounding box center [387, 140] width 7 height 7
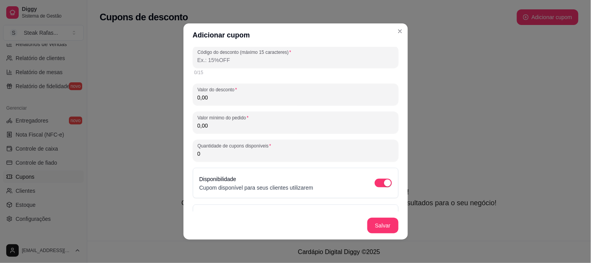
scroll to position [0, 0]
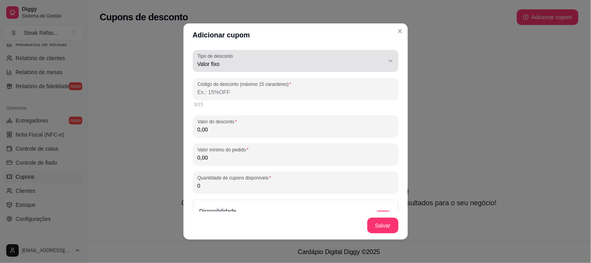
click at [216, 64] on span "Valor fixo" at bounding box center [290, 64] width 187 height 8
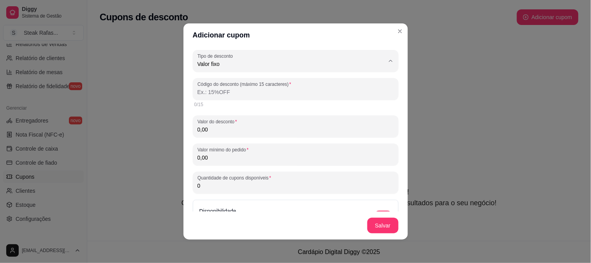
click at [223, 93] on span "Porcentagem" at bounding box center [285, 94] width 172 height 7
type input "PERCENTAGE"
select select "PERCENTAGE"
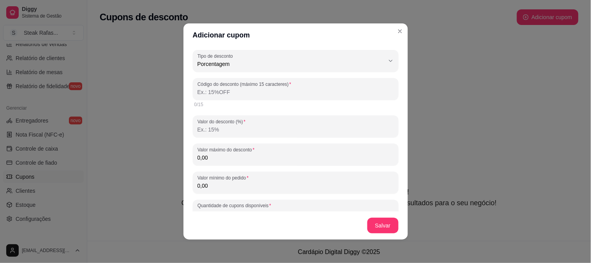
click at [215, 129] on input "Valor do desconto (%)" at bounding box center [295, 129] width 196 height 8
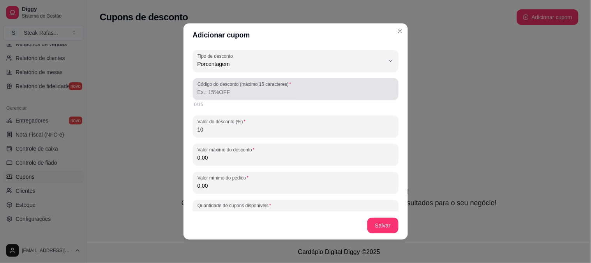
type input "10"
click at [215, 96] on div at bounding box center [295, 89] width 196 height 16
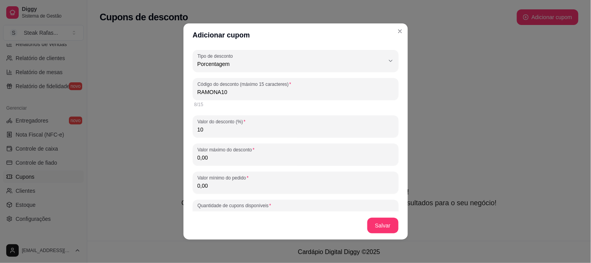
drag, startPoint x: 224, startPoint y: 92, endPoint x: 181, endPoint y: 92, distance: 43.6
click at [183, 92] on div "PERCENTAGE Tipo de desconto Valor fixo Porcentagem Frete grátis Tipo de descont…" at bounding box center [295, 129] width 224 height 164
drag, startPoint x: 201, startPoint y: 91, endPoint x: 184, endPoint y: 91, distance: 17.5
click at [184, 91] on div "PERCENTAGE Tipo de desconto Valor fixo Porcentagem Frete grátis Tipo de descont…" at bounding box center [295, 129] width 224 height 164
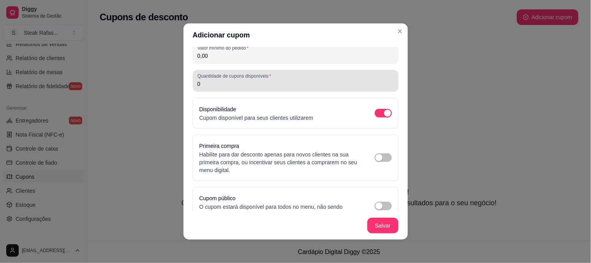
scroll to position [146, 0]
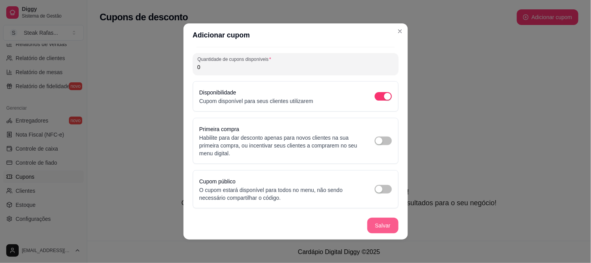
type input "RAMONA10"
click at [388, 227] on button "Salvar" at bounding box center [382, 225] width 31 height 16
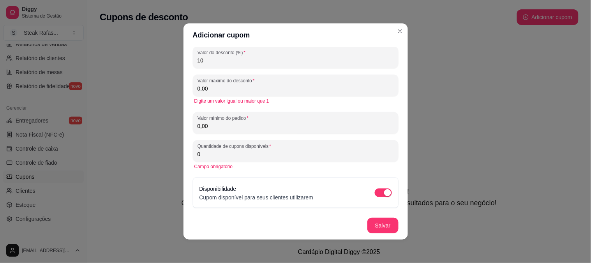
scroll to position [0, 0]
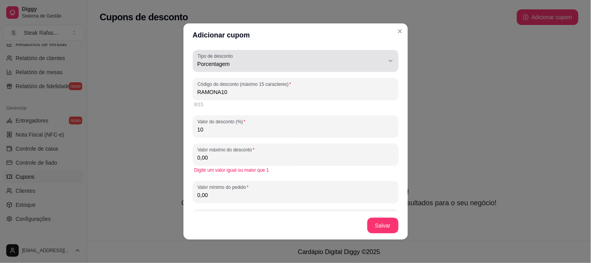
click at [236, 69] on button "Tipo de desconto Porcentagem" at bounding box center [296, 61] width 206 height 22
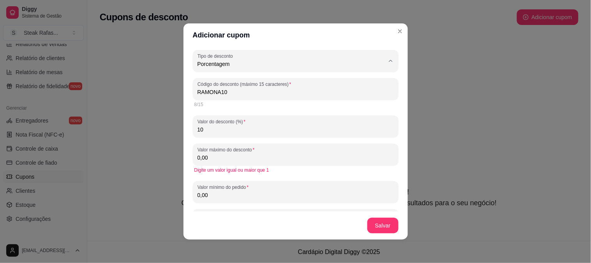
click at [211, 85] on span "Valor fixo" at bounding box center [285, 81] width 172 height 7
type input "FIXED_VALUE"
select select "FIXED_VALUE"
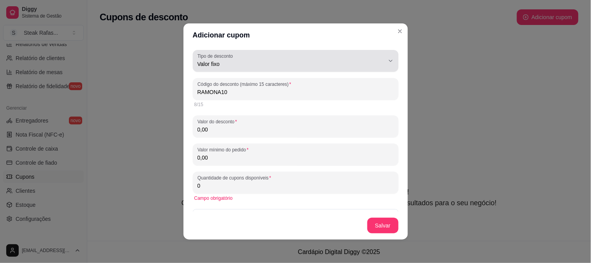
click at [232, 55] on label "Tipo de desconto" at bounding box center [216, 56] width 38 height 7
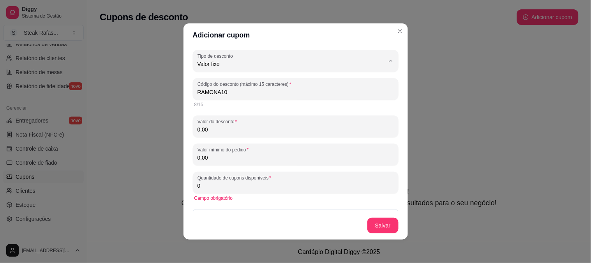
click at [214, 99] on span "Porcentagem" at bounding box center [285, 94] width 172 height 7
type input "PERCENTAGE"
select select "PERCENTAGE"
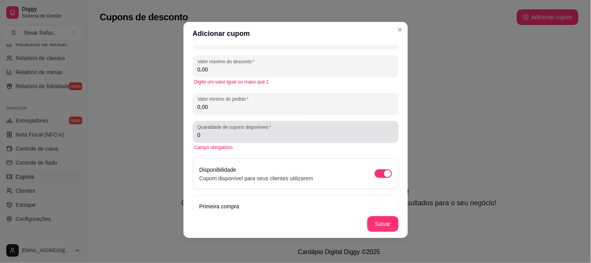
scroll to position [43, 0]
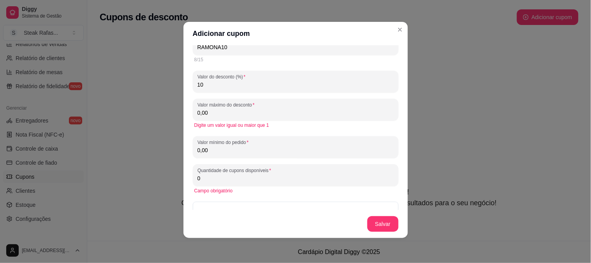
drag, startPoint x: 218, startPoint y: 109, endPoint x: 185, endPoint y: 109, distance: 32.7
click at [185, 109] on div "PERCENTAGE Tipo de desconto Valor fixo Porcentagem Frete grátis Tipo de descont…" at bounding box center [295, 127] width 224 height 164
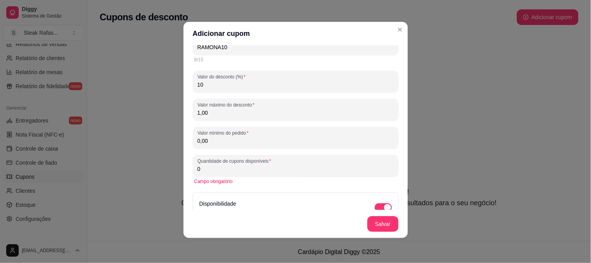
drag, startPoint x: 212, startPoint y: 114, endPoint x: 160, endPoint y: 111, distance: 51.5
click at [166, 110] on div "Adicionar cupom PERCENTAGE Tipo de desconto Valor fixo Porcentagem Frete grátis…" at bounding box center [295, 131] width 591 height 263
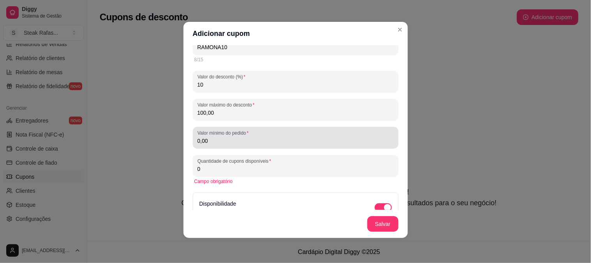
type input "100,00"
click at [221, 146] on div "Valor mínimo do pedido 0,00" at bounding box center [296, 138] width 206 height 22
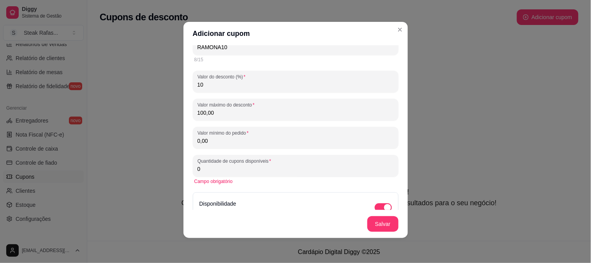
click at [215, 170] on input "0" at bounding box center [295, 169] width 196 height 8
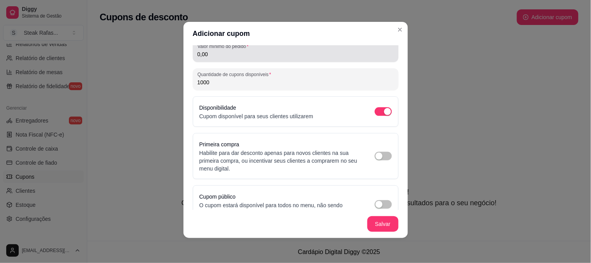
scroll to position [146, 0]
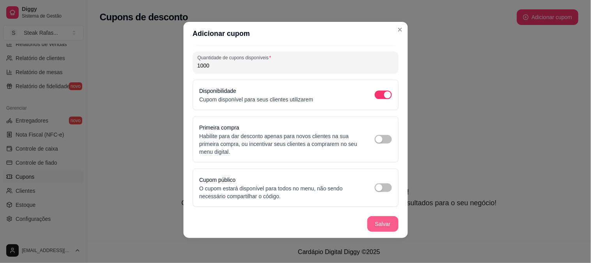
type input "1000"
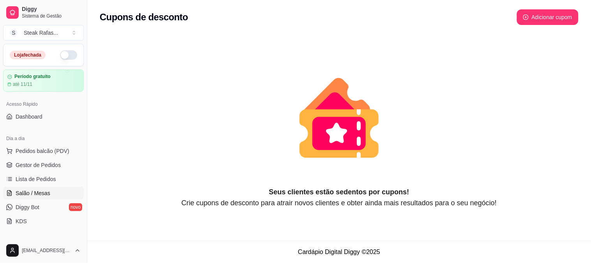
scroll to position [86, 0]
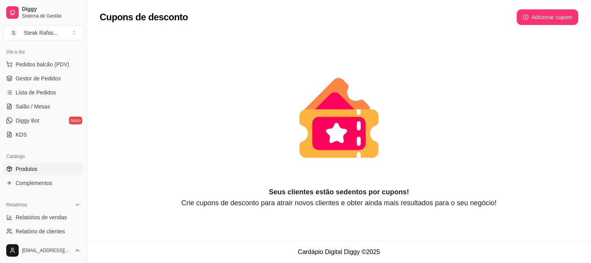
click at [33, 168] on span "Produtos" at bounding box center [27, 169] width 22 height 8
click at [23, 170] on span "Produtos" at bounding box center [27, 169] width 22 height 8
